Goal: Information Seeking & Learning: Learn about a topic

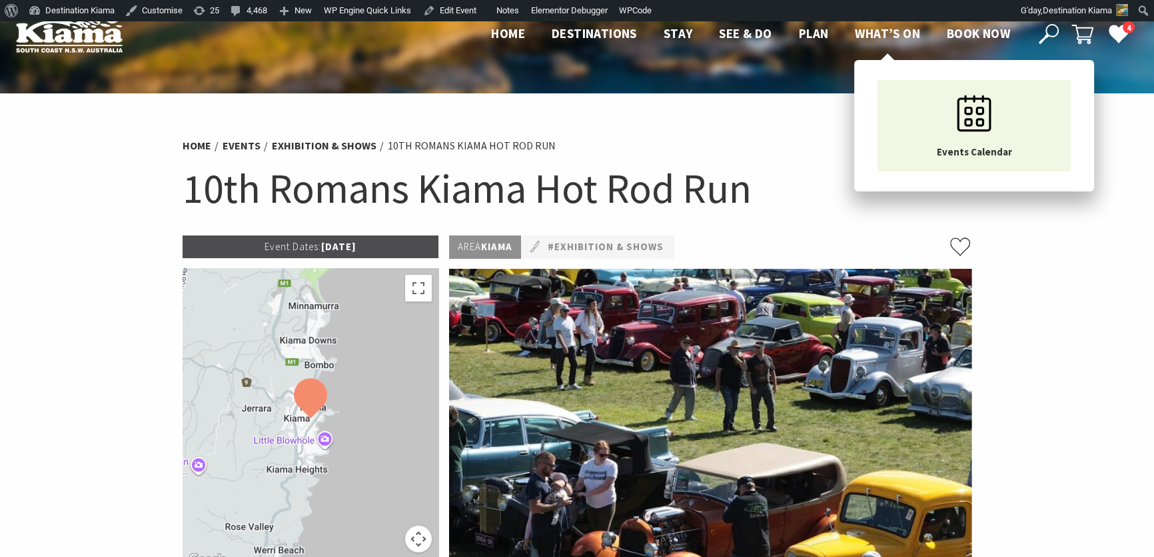
click at [891, 33] on span "What’s On" at bounding box center [887, 33] width 65 height 16
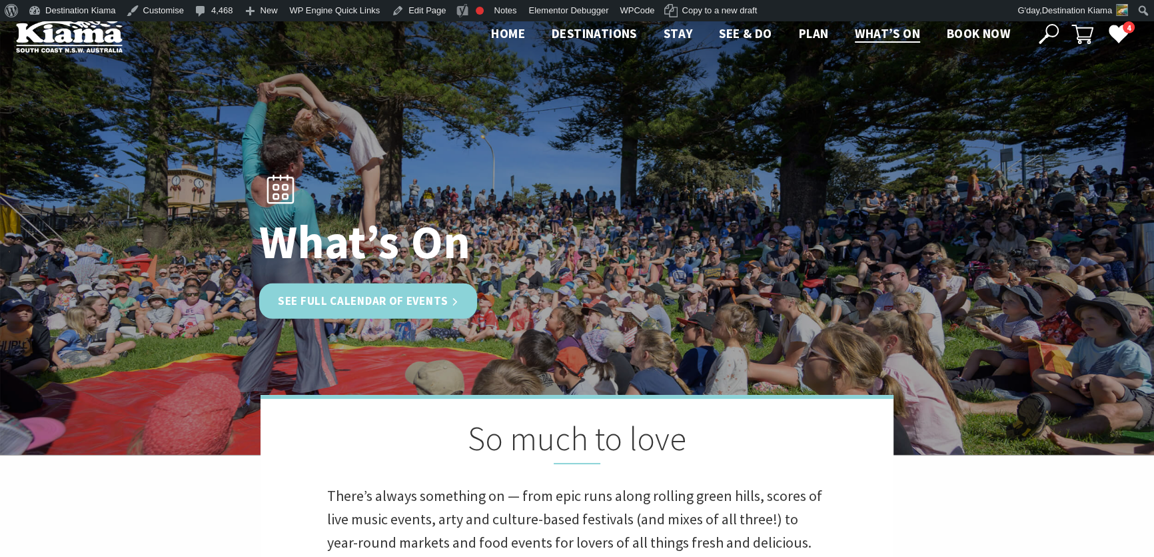
click at [410, 296] on link "See Full Calendar of Events" at bounding box center [368, 300] width 218 height 35
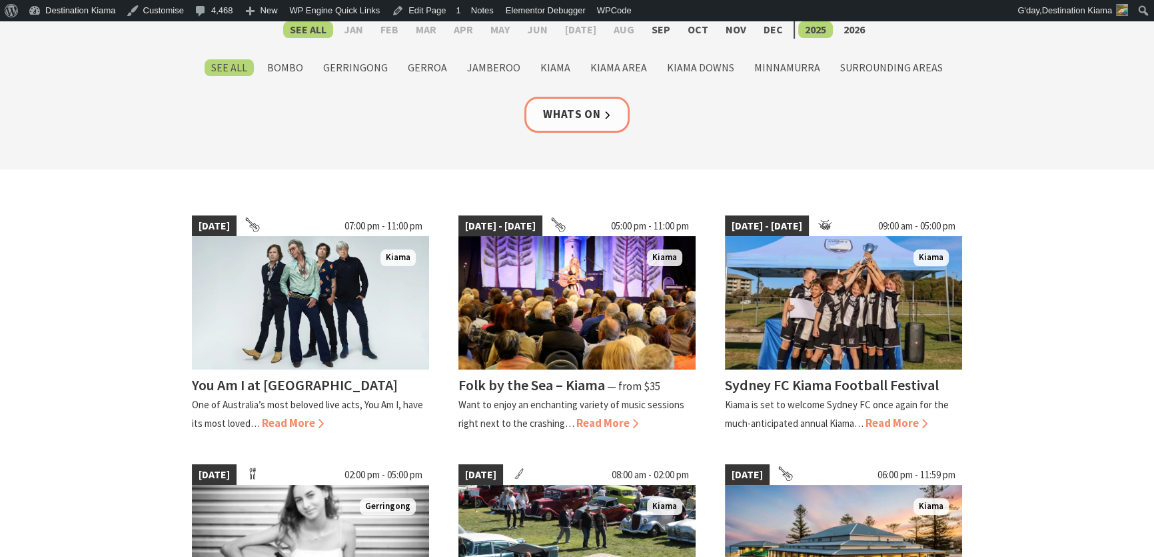
scroll to position [363, 0]
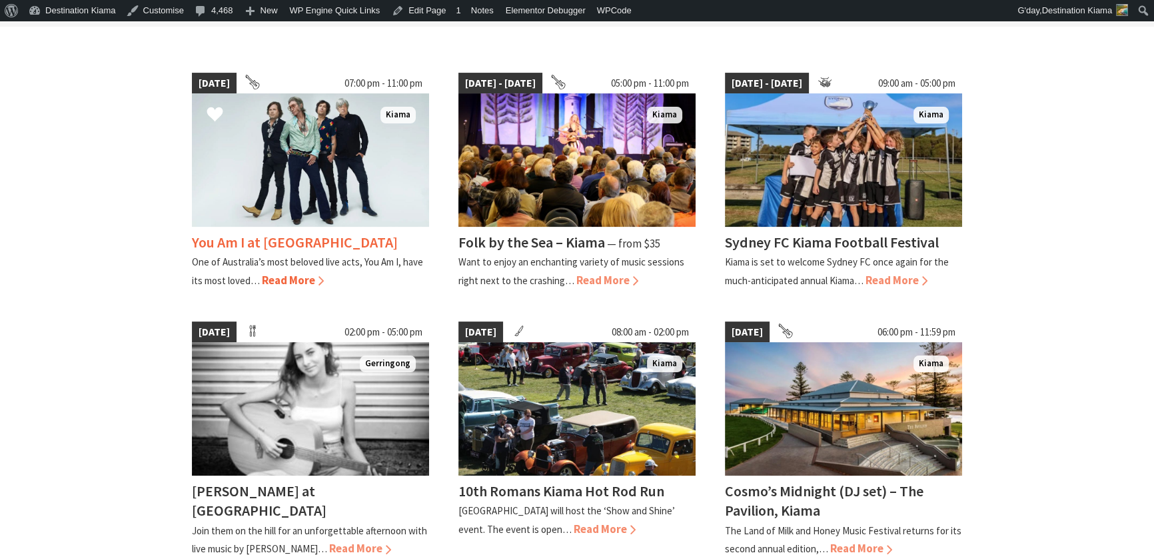
click at [333, 224] on img at bounding box center [310, 159] width 237 height 133
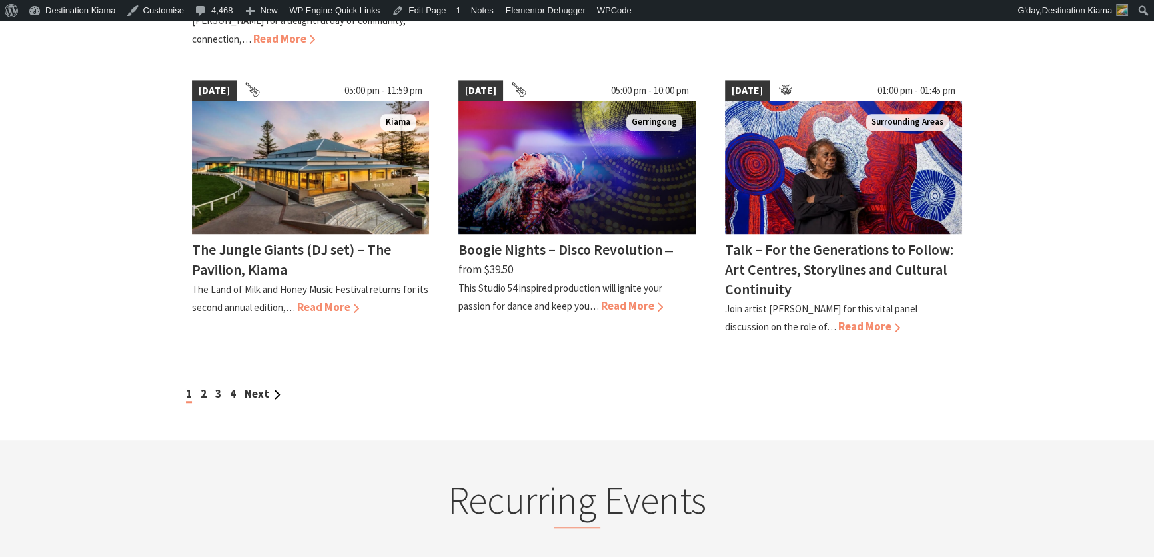
scroll to position [1768, 0]
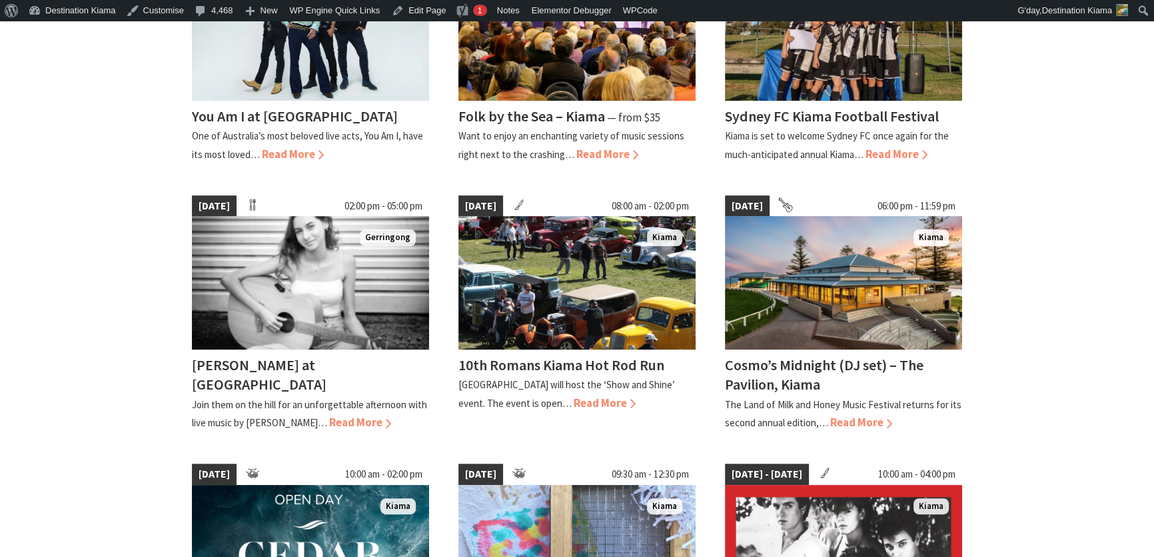
scroll to position [496, 0]
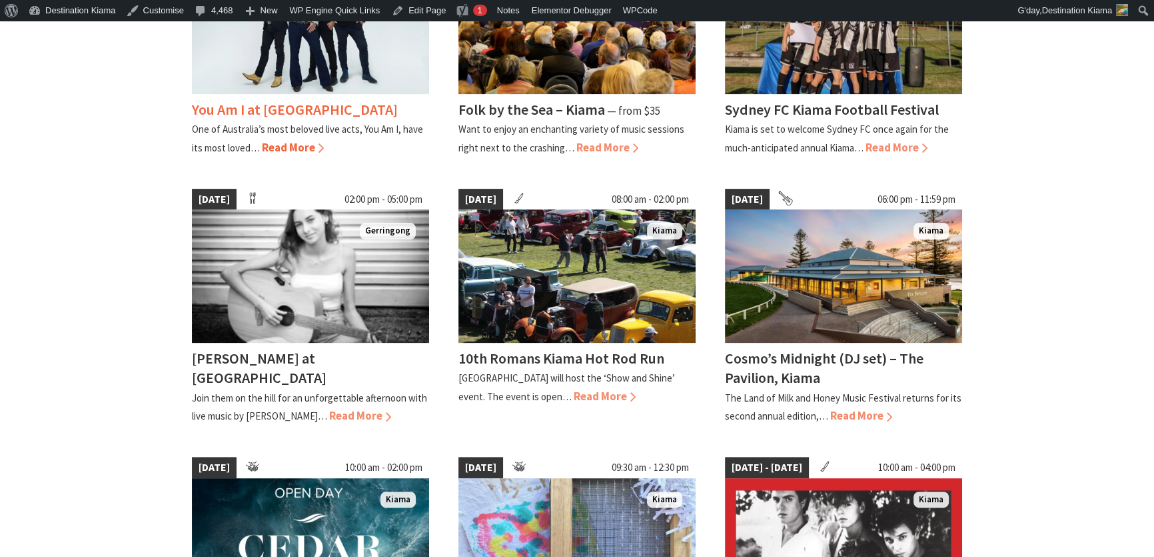
click at [291, 147] on span "Read More" at bounding box center [293, 147] width 62 height 15
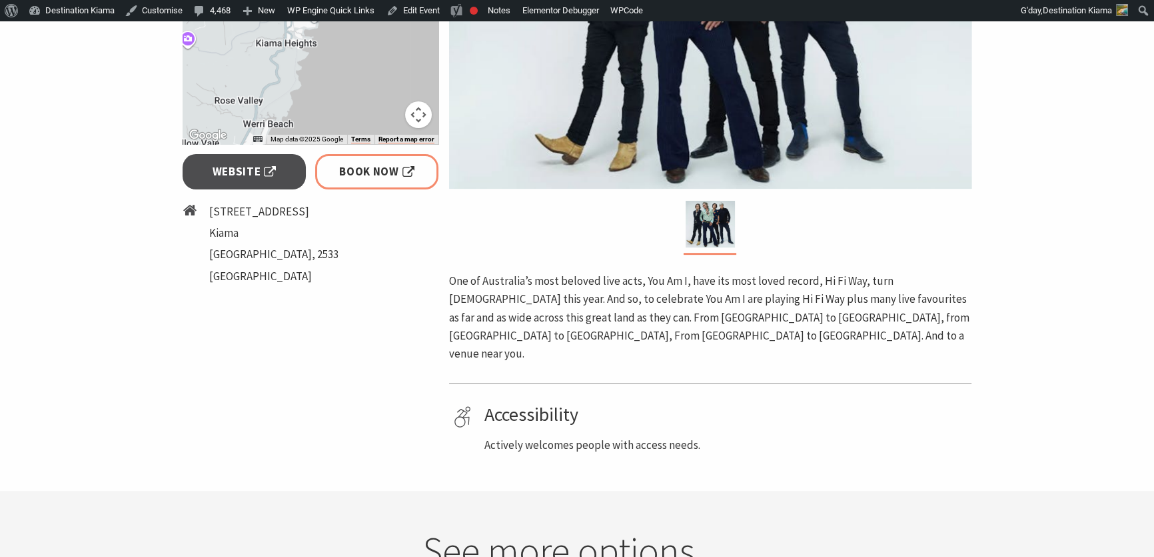
scroll to position [892, 0]
